Goal: Transaction & Acquisition: Subscribe to service/newsletter

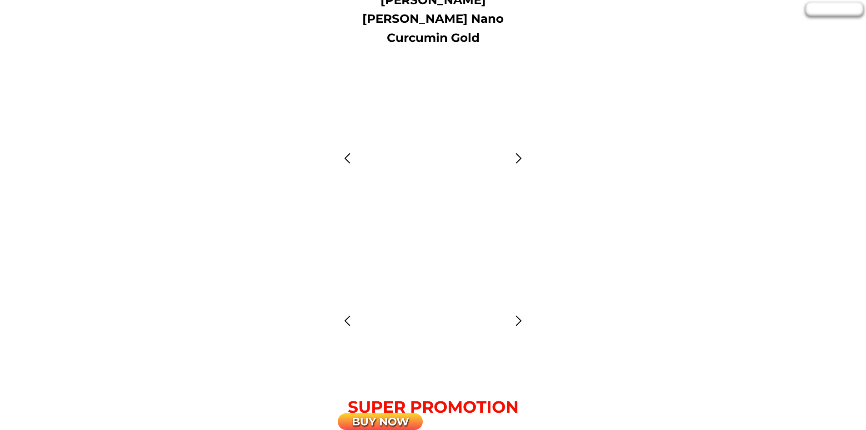
scroll to position [2819, 0]
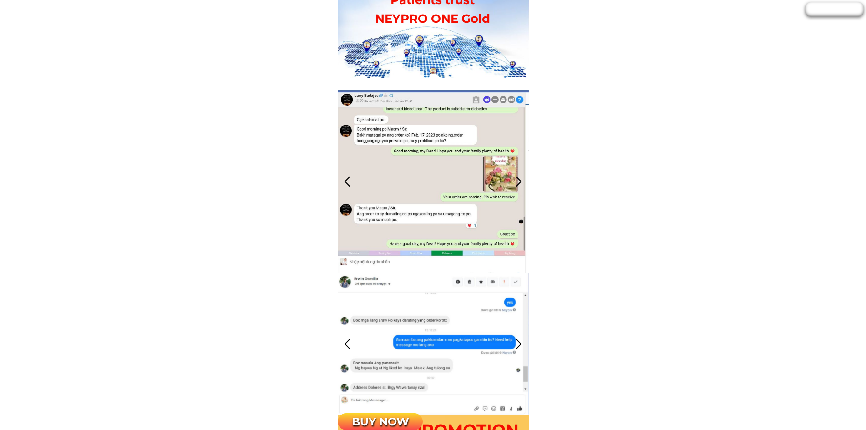
click at [520, 180] on div at bounding box center [518, 181] width 15 height 15
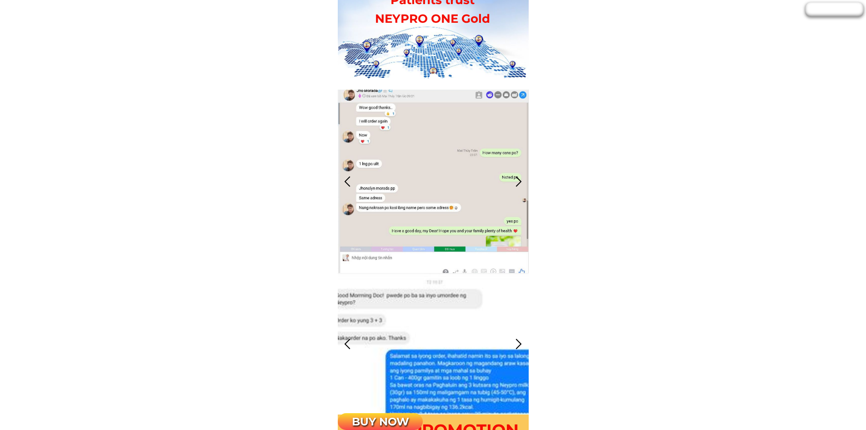
click at [519, 179] on div at bounding box center [518, 181] width 15 height 15
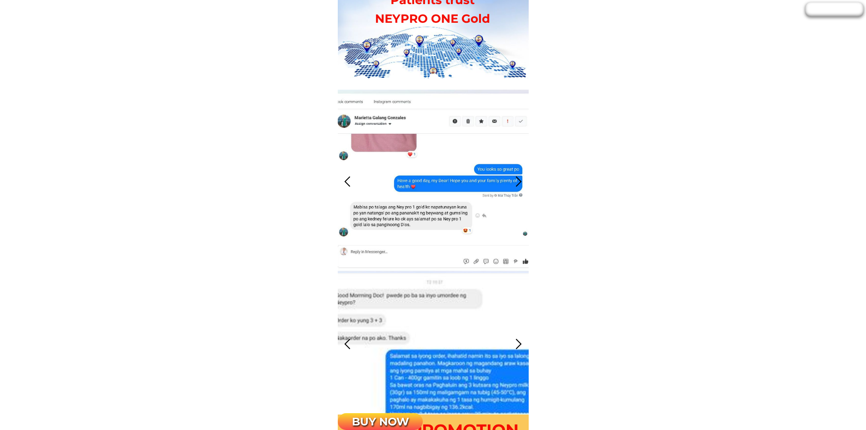
click at [520, 180] on div at bounding box center [518, 181] width 15 height 15
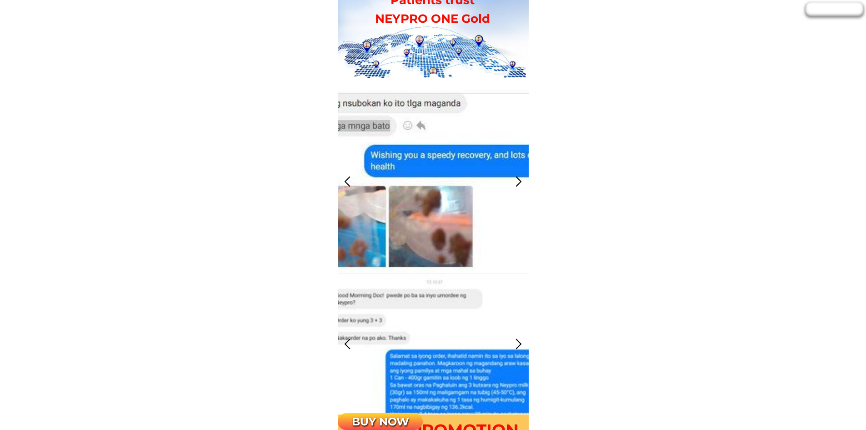
click at [520, 180] on div at bounding box center [518, 181] width 15 height 15
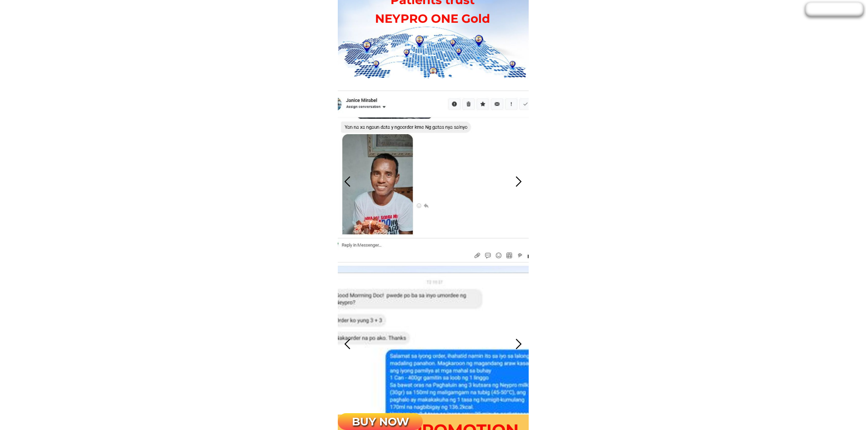
click at [520, 180] on div at bounding box center [518, 181] width 15 height 15
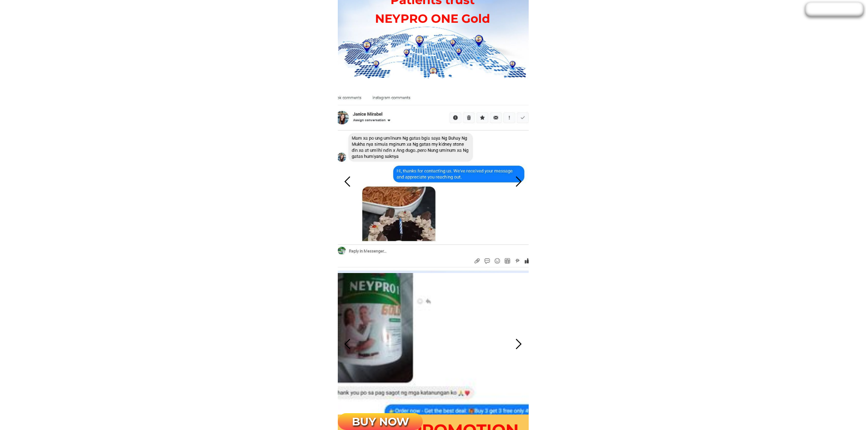
click at [520, 180] on div at bounding box center [518, 181] width 15 height 15
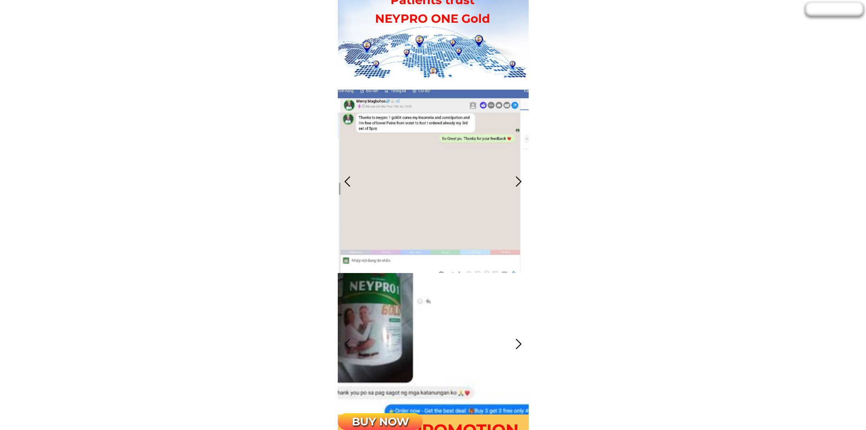
click at [520, 180] on div at bounding box center [518, 181] width 15 height 15
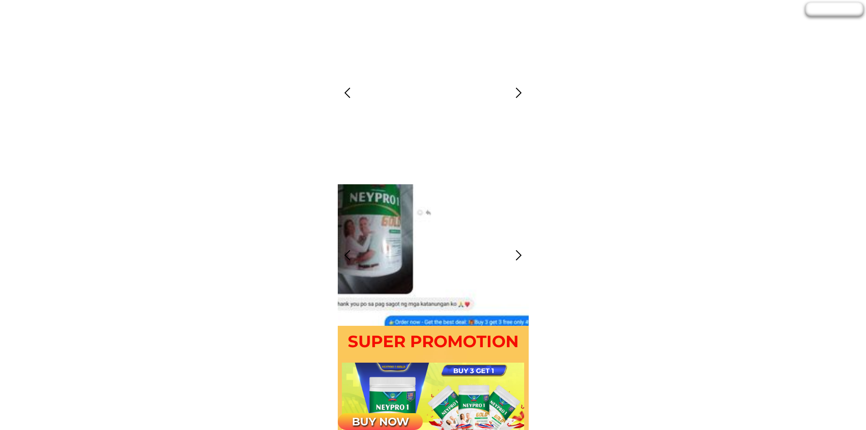
scroll to position [2910, 0]
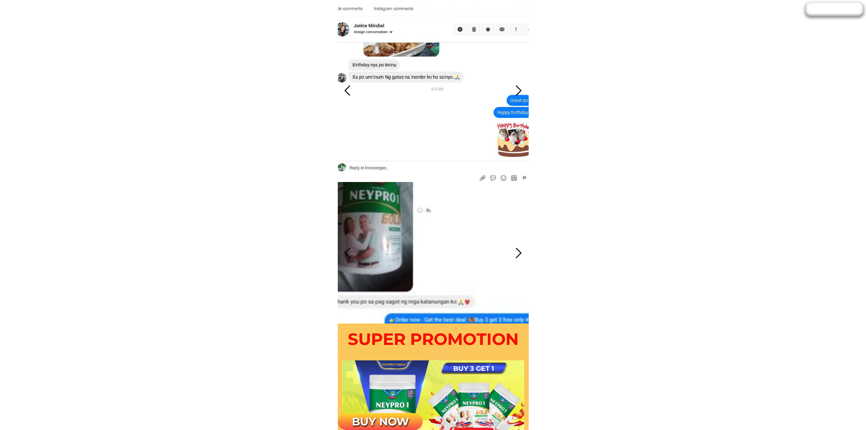
click at [521, 250] on div at bounding box center [518, 252] width 15 height 15
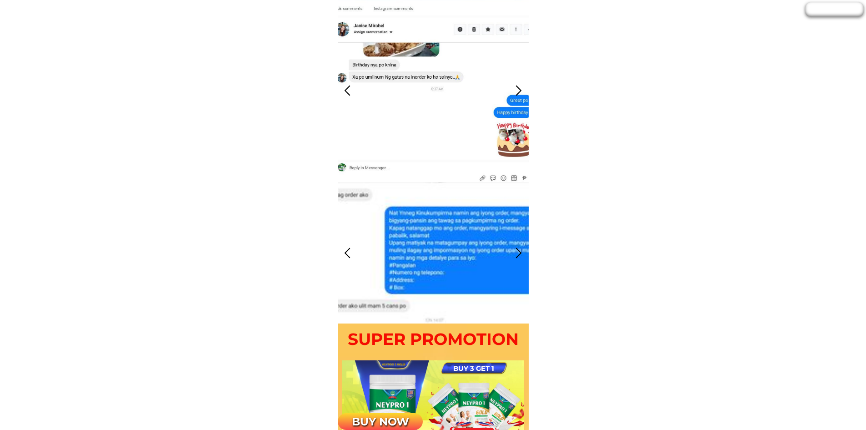
click at [520, 250] on div at bounding box center [518, 252] width 15 height 15
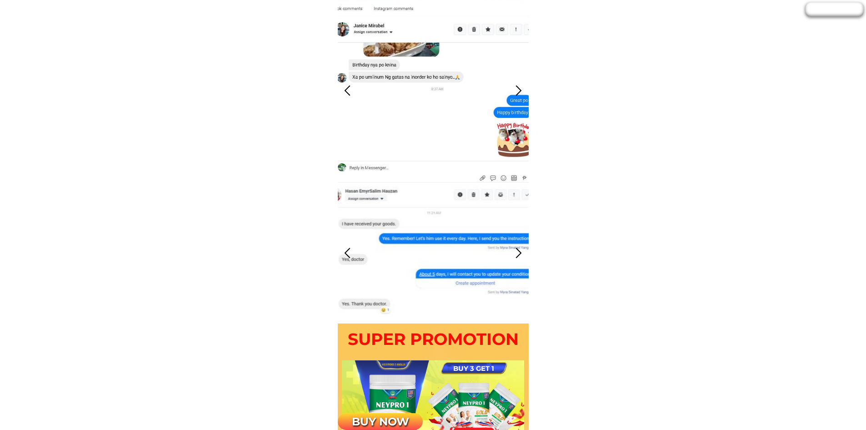
click at [520, 250] on div at bounding box center [518, 252] width 15 height 15
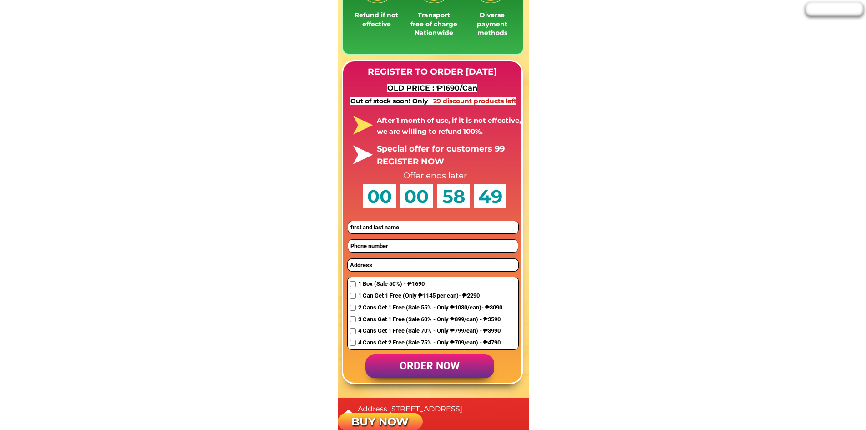
scroll to position [9432, 0]
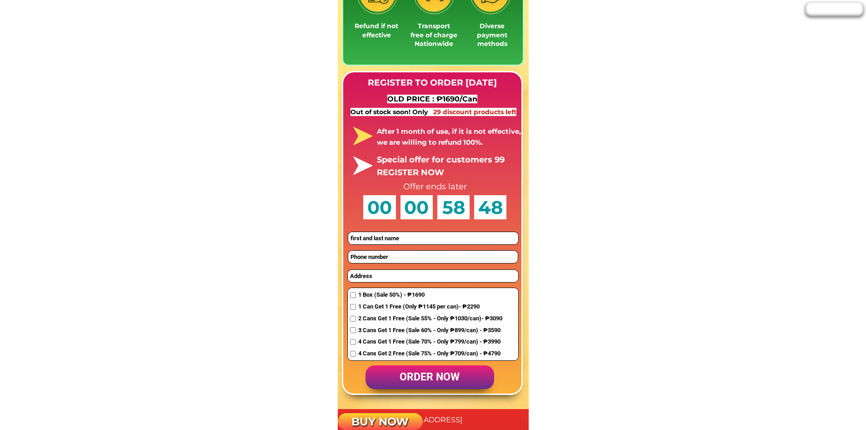
click at [439, 370] on p "order now" at bounding box center [430, 377] width 129 height 24
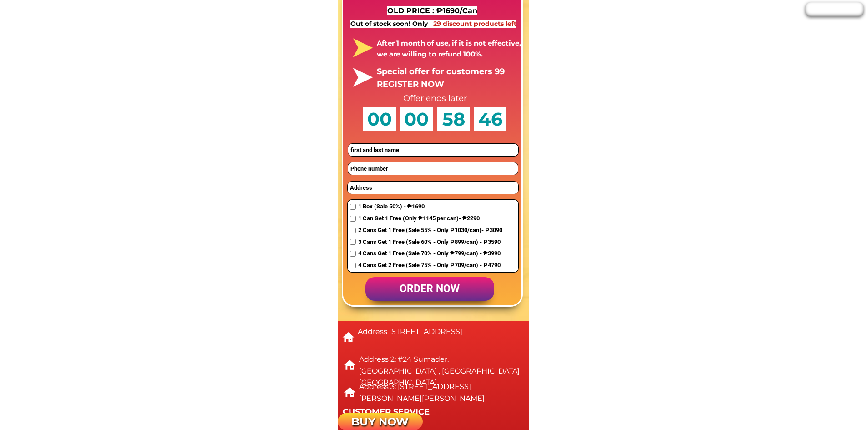
scroll to position [9586, 0]
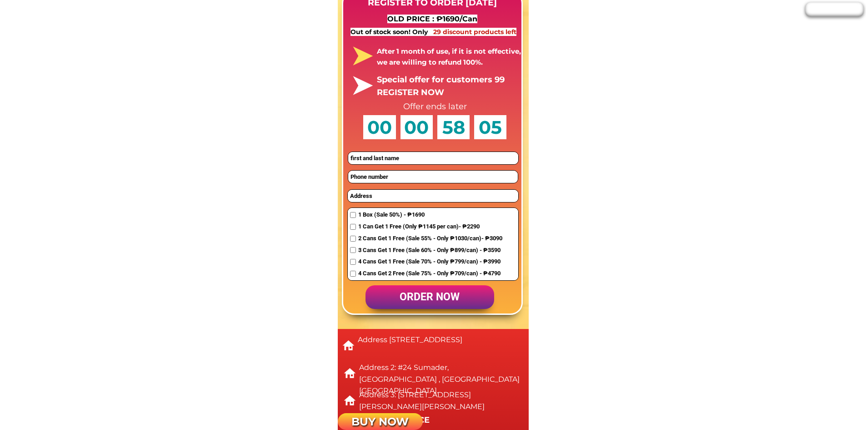
scroll to position [9510, 0]
